Goal: Find specific page/section: Find specific page/section

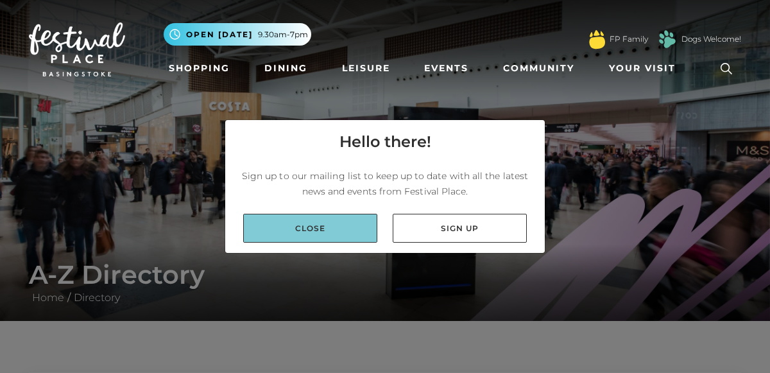
click at [281, 224] on link "Close" at bounding box center [310, 228] width 134 height 29
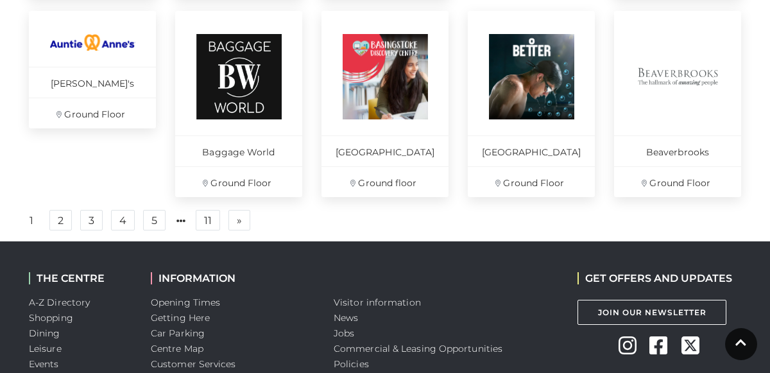
scroll to position [991, 0]
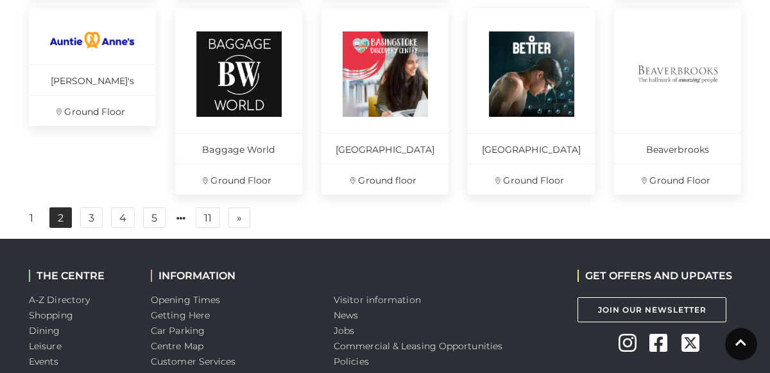
click at [58, 221] on link "2" at bounding box center [60, 217] width 22 height 21
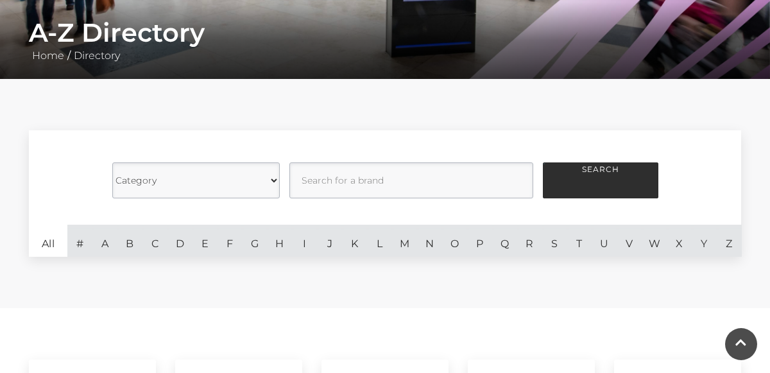
scroll to position [241, 0]
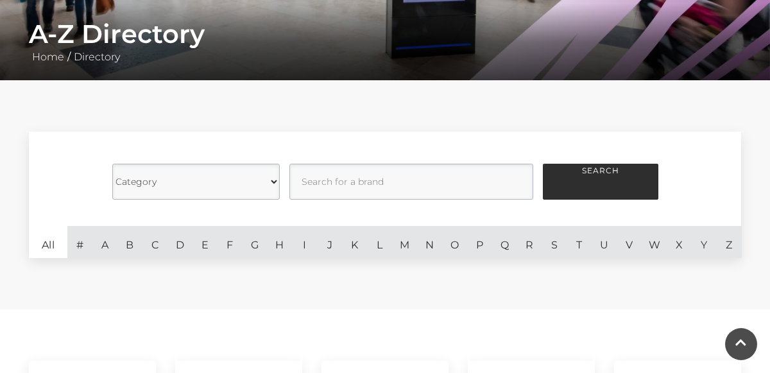
click at [143, 184] on select "Category Cafes Restaurants Fashion Services Technology Homeware Gifts, Statione…" at bounding box center [196, 182] width 168 height 36
select select "20847"
click at [112, 164] on select "Category Cafes Restaurants Fashion Services Technology Homeware Gifts, Statione…" at bounding box center [196, 182] width 168 height 36
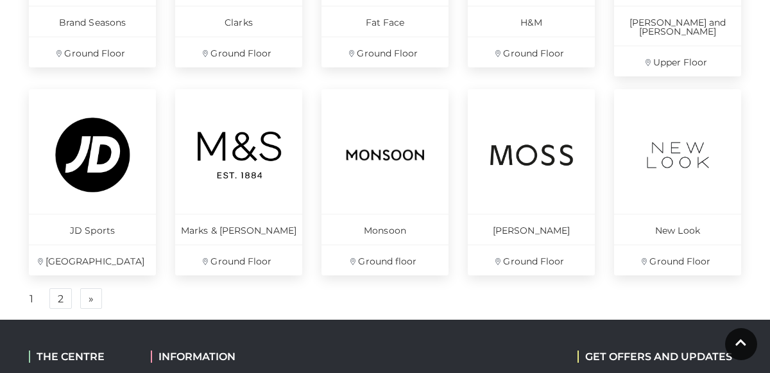
scroll to position [920, 0]
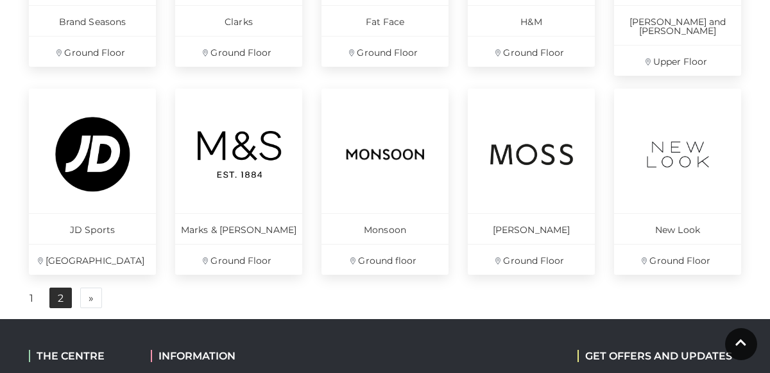
click at [57, 291] on link "2" at bounding box center [60, 298] width 22 height 21
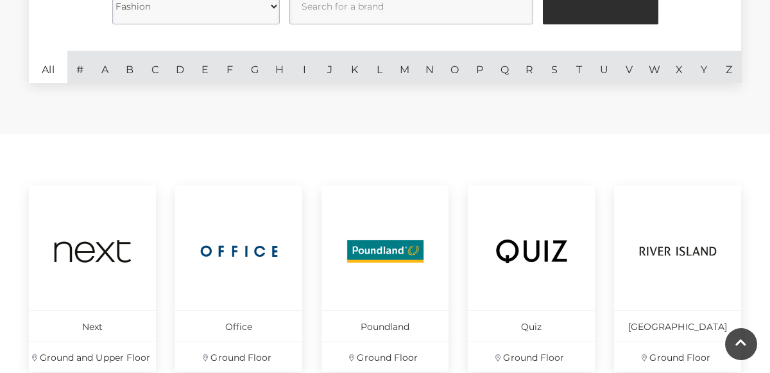
scroll to position [415, 0]
